Goal: Task Accomplishment & Management: Use online tool/utility

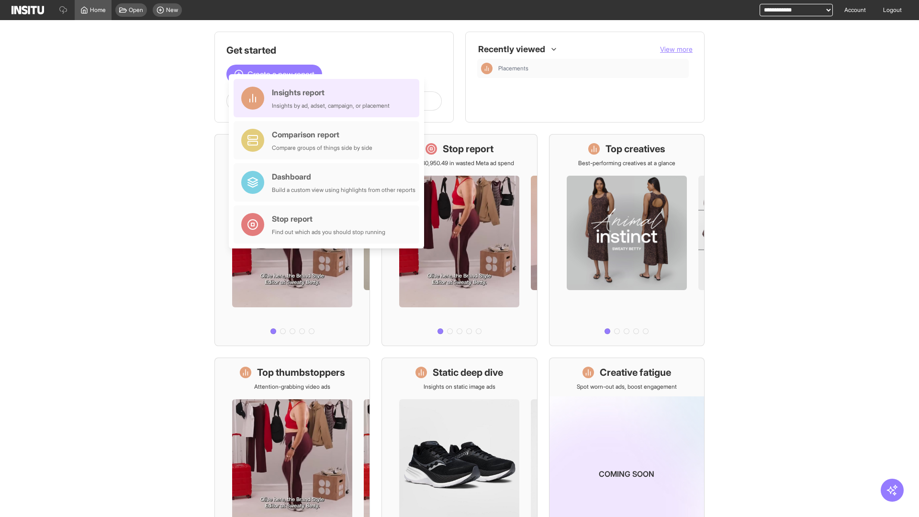
click at [329, 98] on div "Insights report Insights by ad, adset, campaign, or placement" at bounding box center [331, 98] width 118 height 23
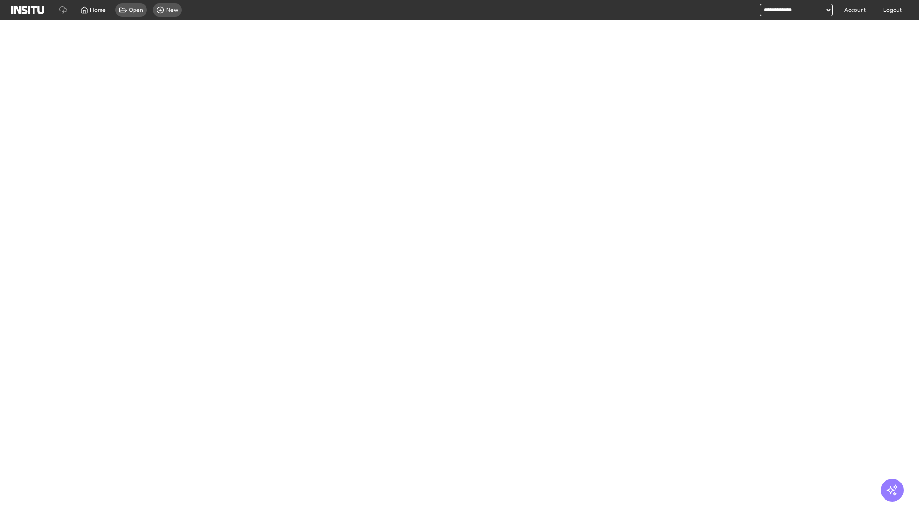
select select "**"
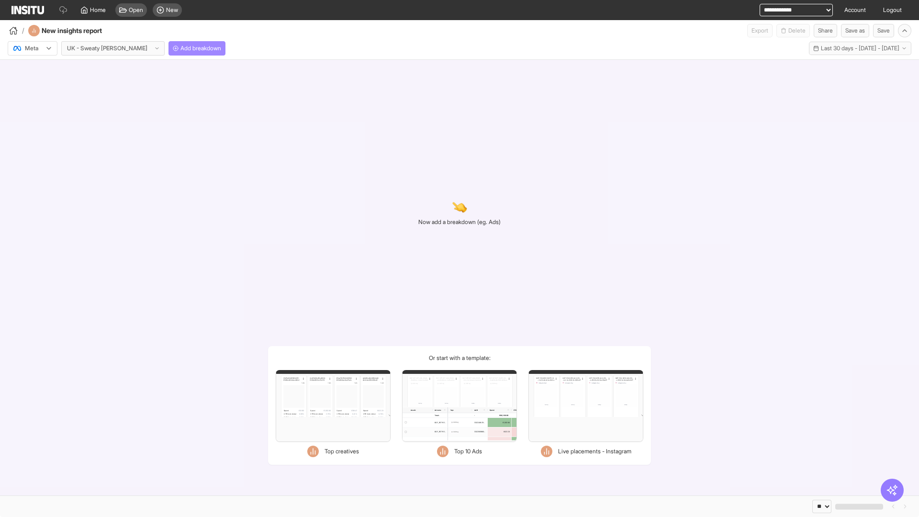
click at [180, 48] on span "Add breakdown" at bounding box center [200, 48] width 41 height 8
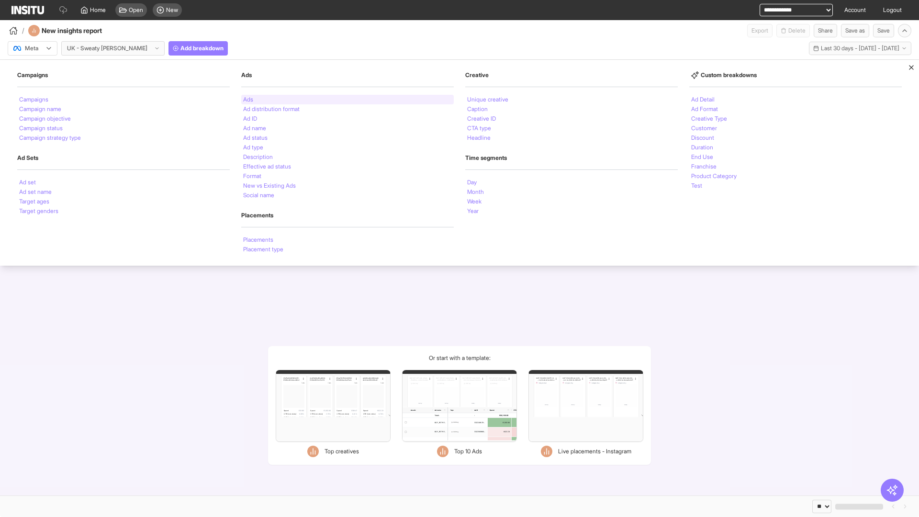
click at [248, 100] on li "Ads" at bounding box center [248, 100] width 10 height 6
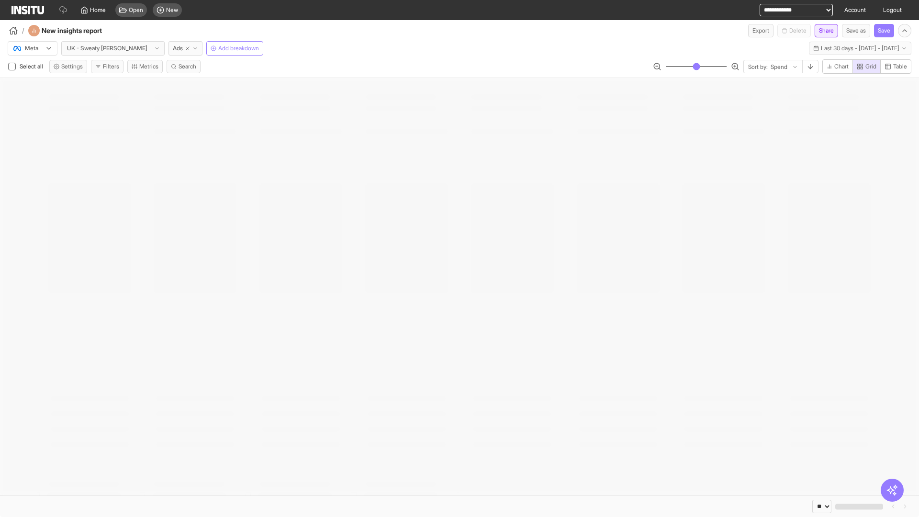
click at [822, 31] on button "Share" at bounding box center [825, 30] width 23 height 13
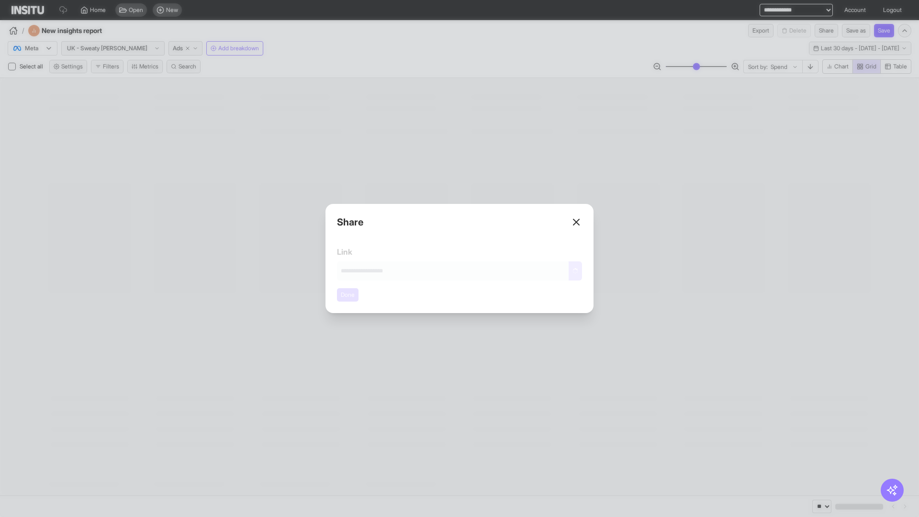
click at [348, 295] on button "Done" at bounding box center [348, 294] width 22 height 13
